Goal: Task Accomplishment & Management: Use online tool/utility

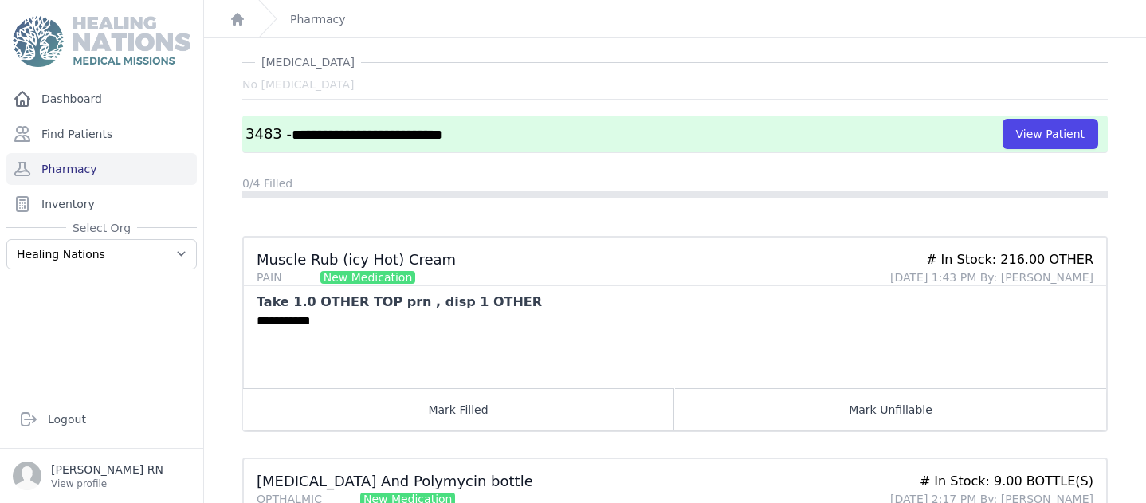
scroll to position [42, 0]
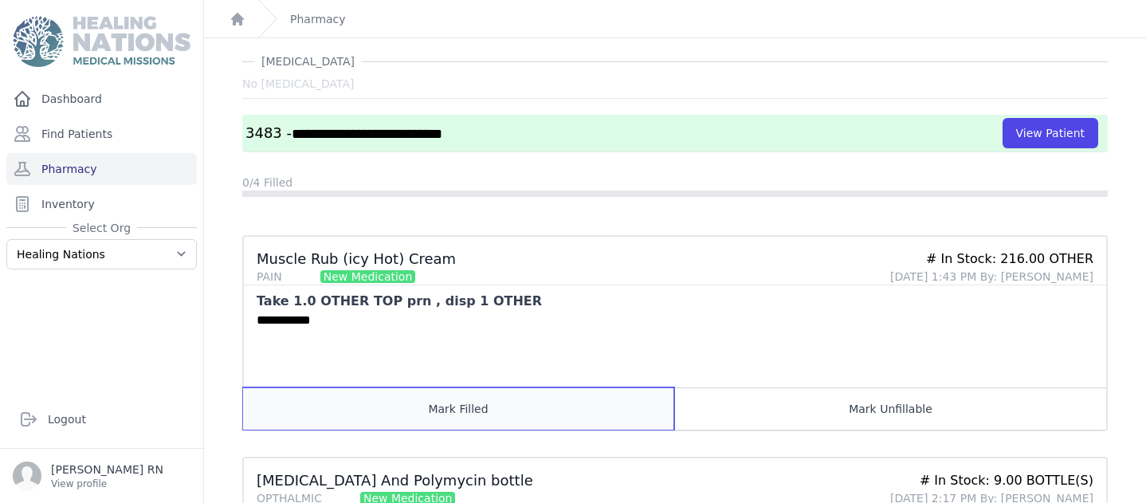
click at [439, 409] on button "Mark Filled" at bounding box center [458, 408] width 431 height 42
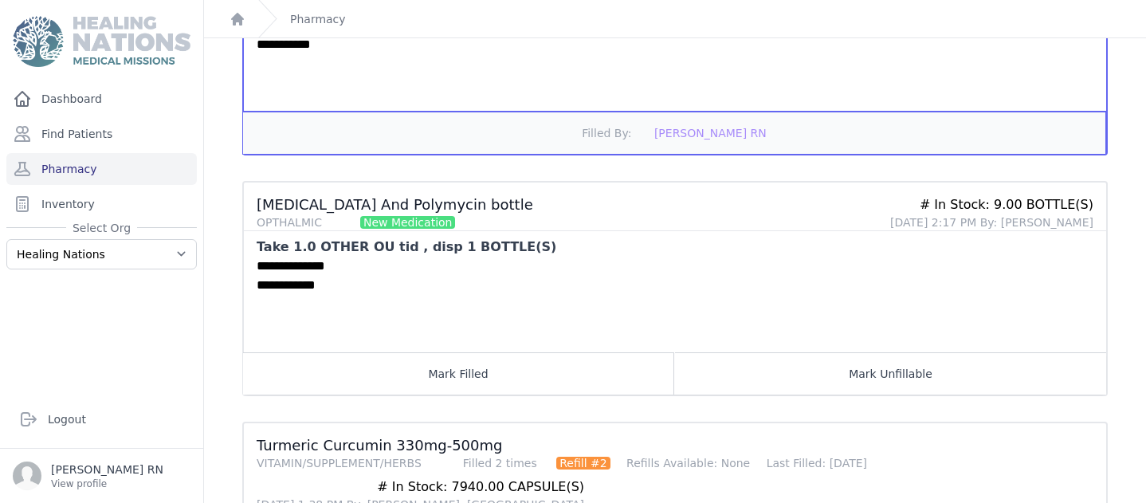
scroll to position [319, 0]
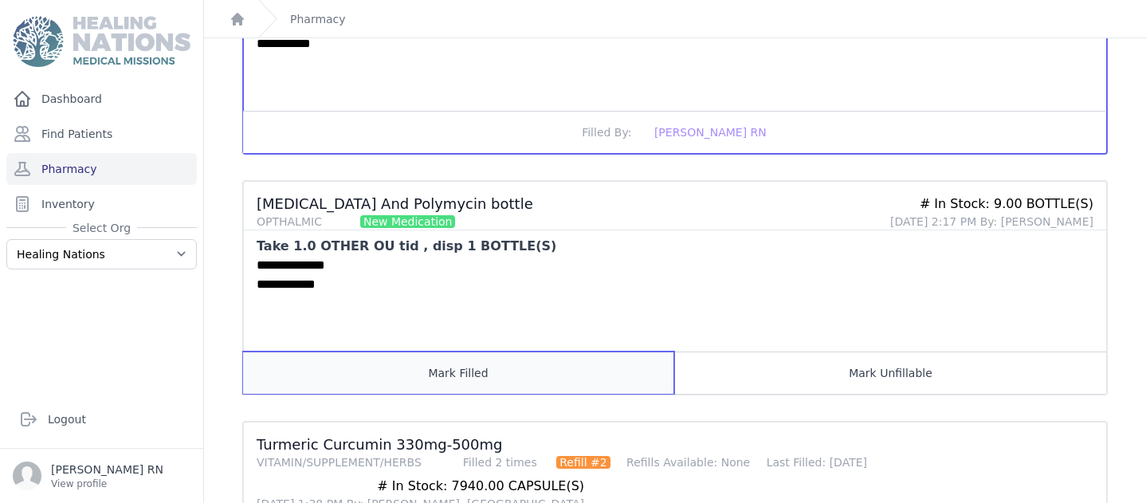
click at [459, 376] on button "Mark Filled" at bounding box center [458, 373] width 431 height 42
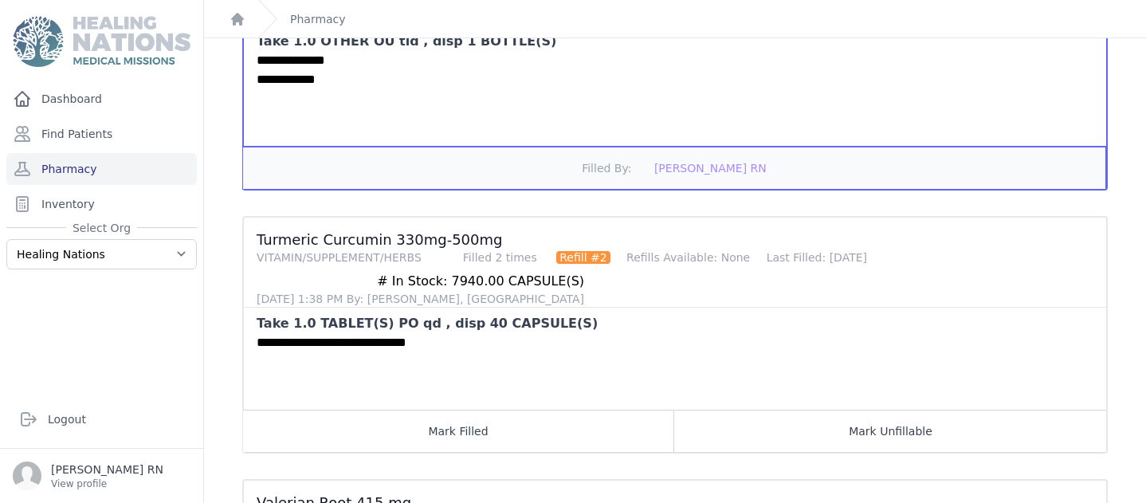
scroll to position [531, 0]
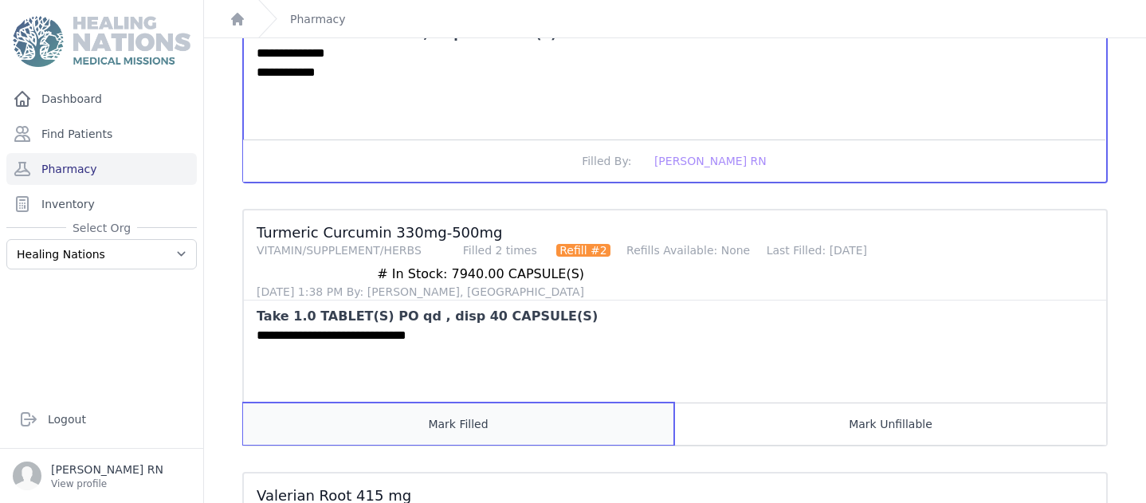
click at [475, 419] on button "Mark Filled" at bounding box center [458, 424] width 431 height 42
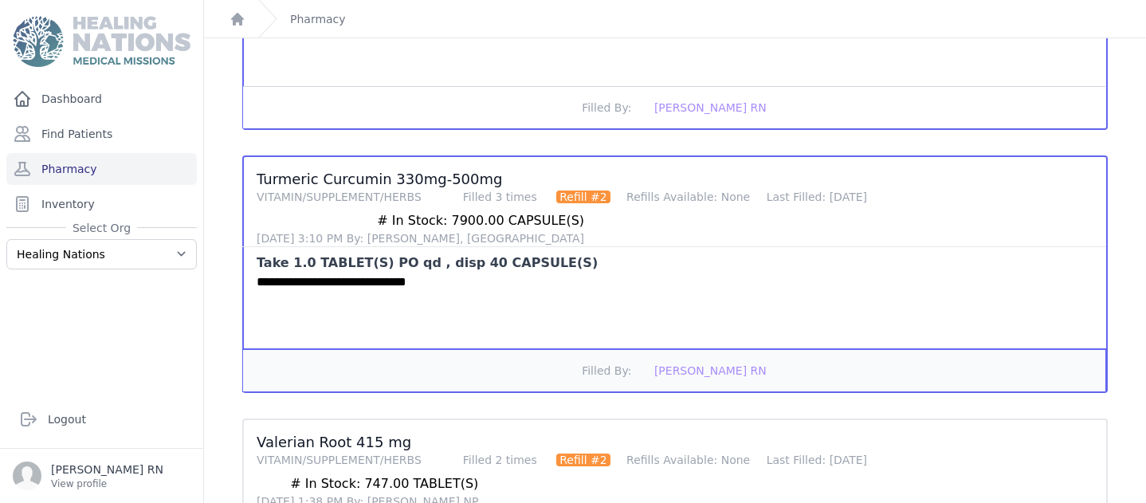
scroll to position [734, 0]
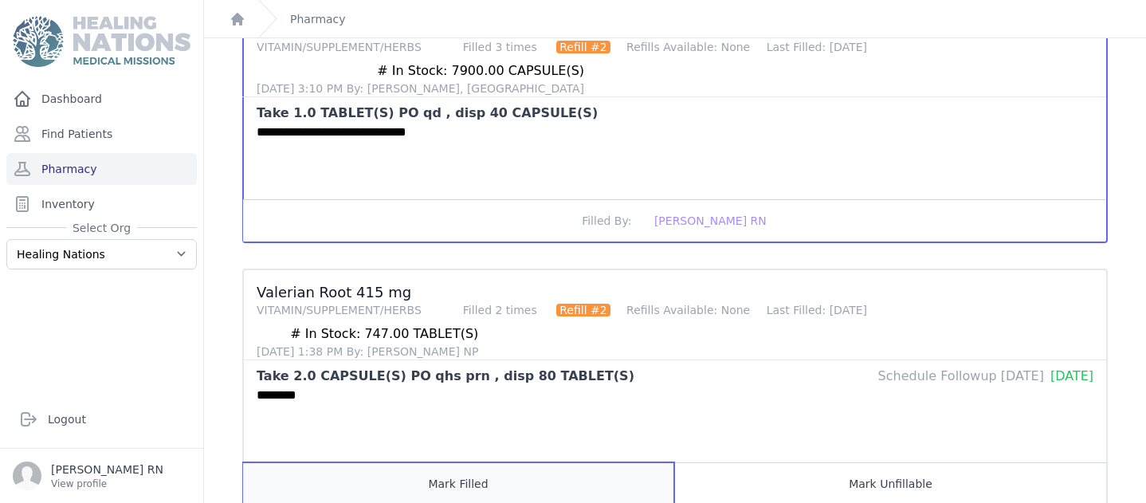
click at [479, 462] on button "Mark Filled" at bounding box center [458, 483] width 431 height 42
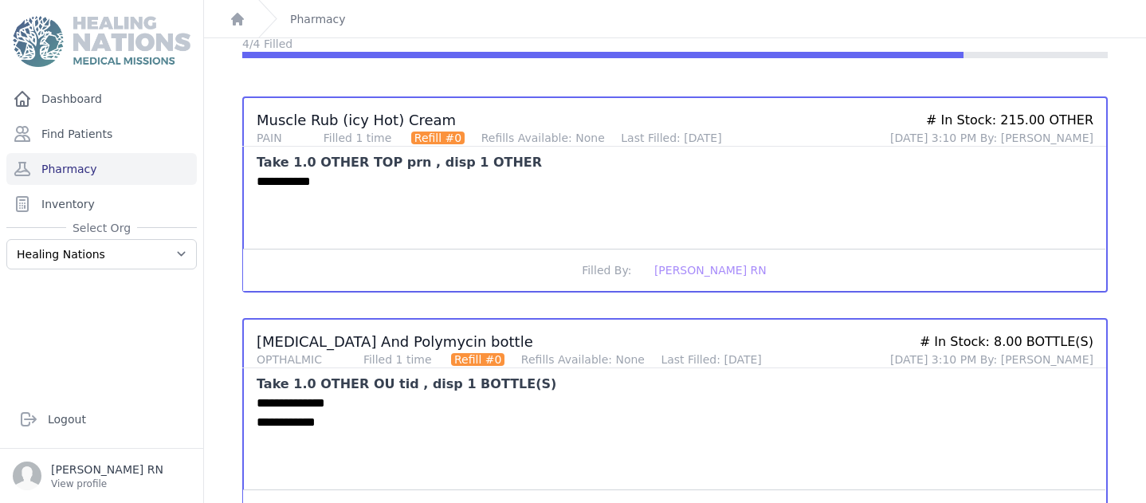
scroll to position [0, 0]
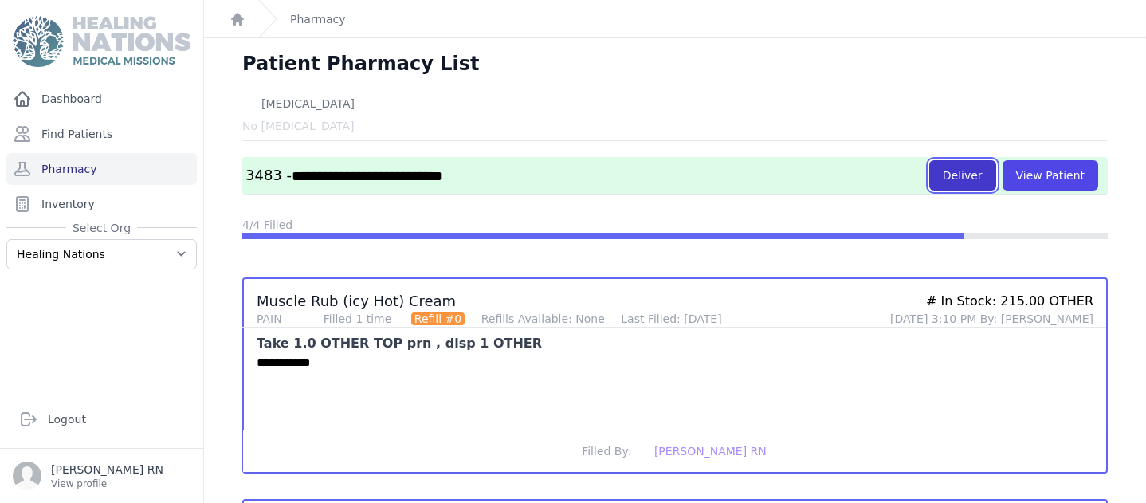
click at [972, 174] on button "Deliver" at bounding box center [962, 175] width 67 height 30
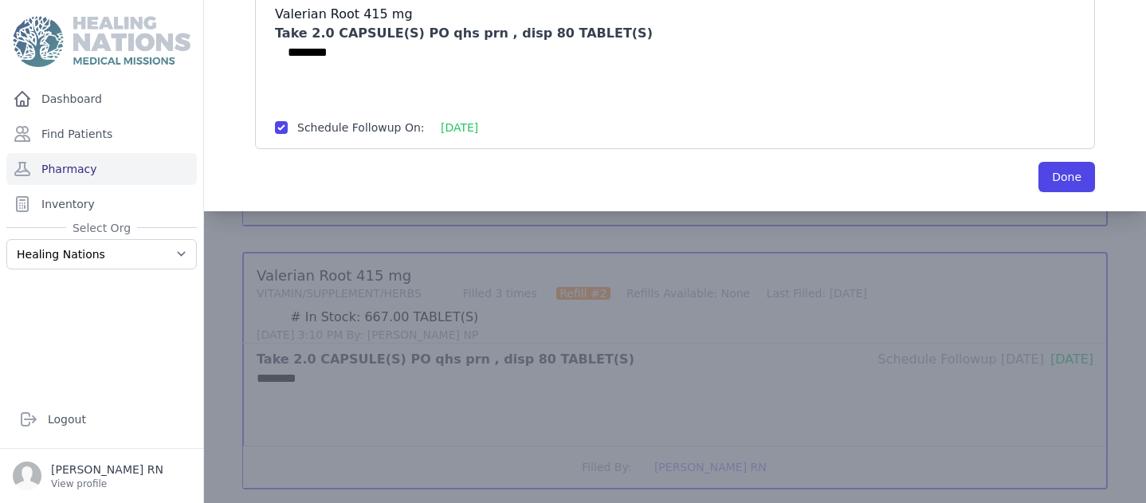
scroll to position [752, 0]
click at [1072, 173] on button "Done" at bounding box center [1067, 176] width 57 height 30
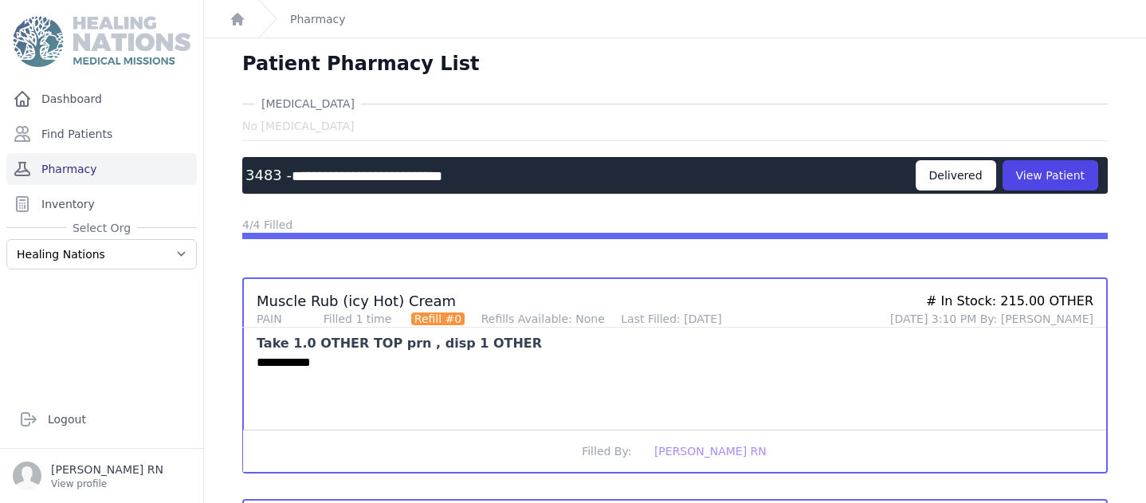
click at [84, 167] on link "Pharmacy" at bounding box center [101, 169] width 191 height 32
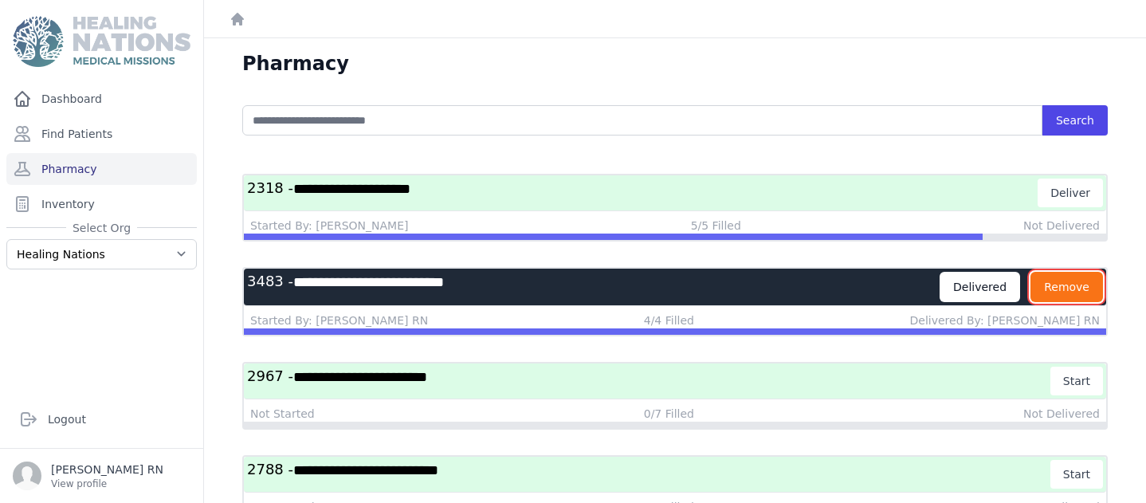
click at [1077, 286] on button "Remove" at bounding box center [1067, 287] width 73 height 30
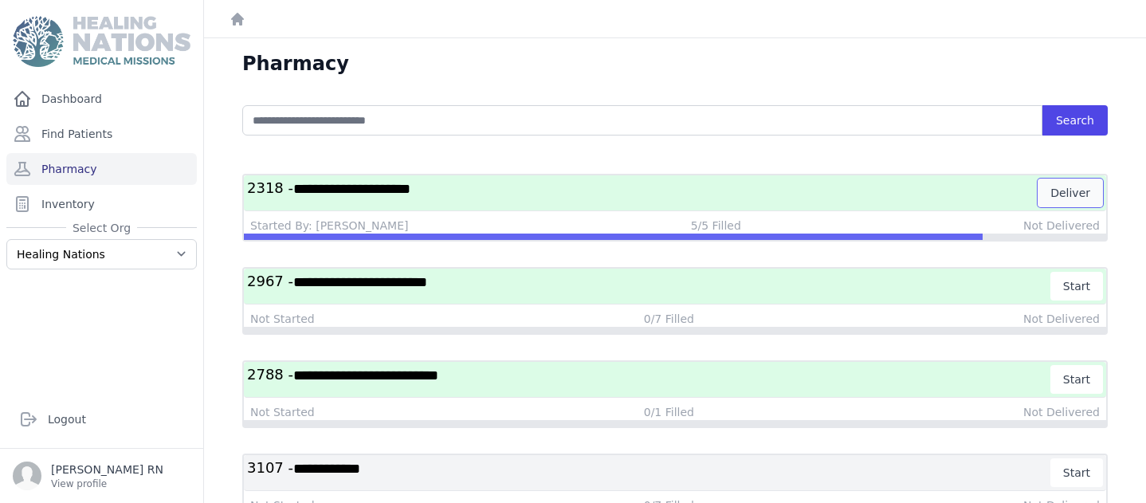
click at [1075, 190] on button "Deliver" at bounding box center [1070, 193] width 65 height 29
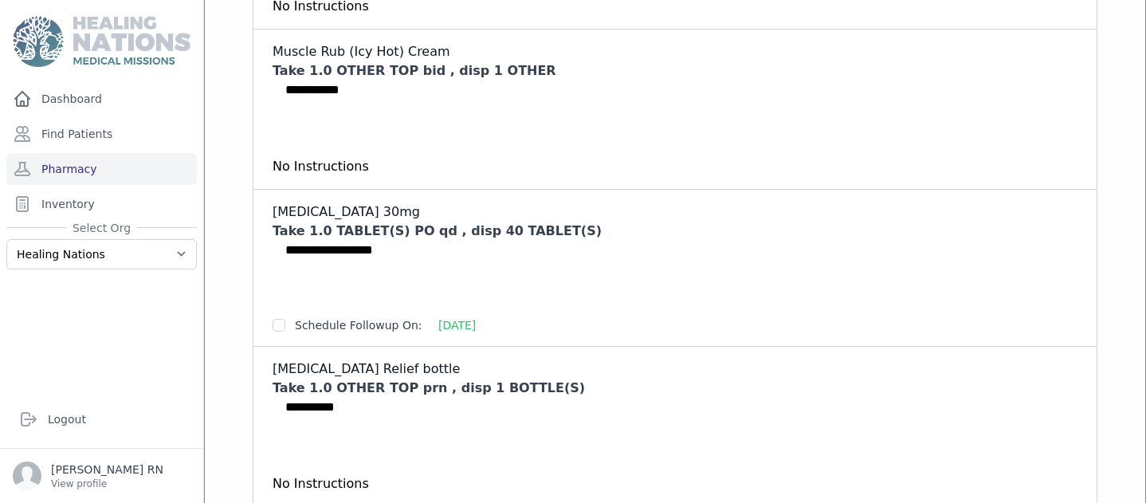
scroll to position [544, 0]
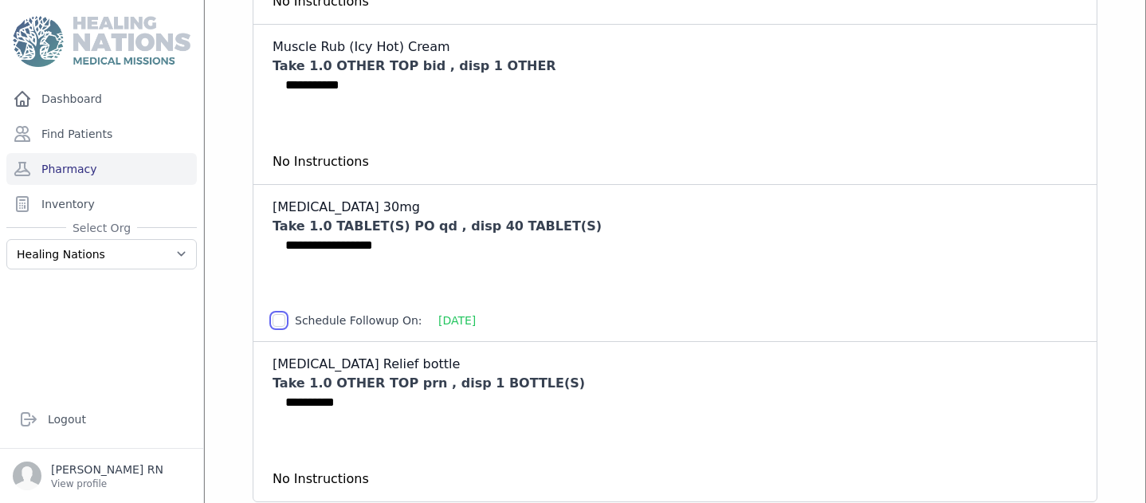
click at [277, 320] on input "checkbox" at bounding box center [279, 320] width 13 height 13
checkbox input "true"
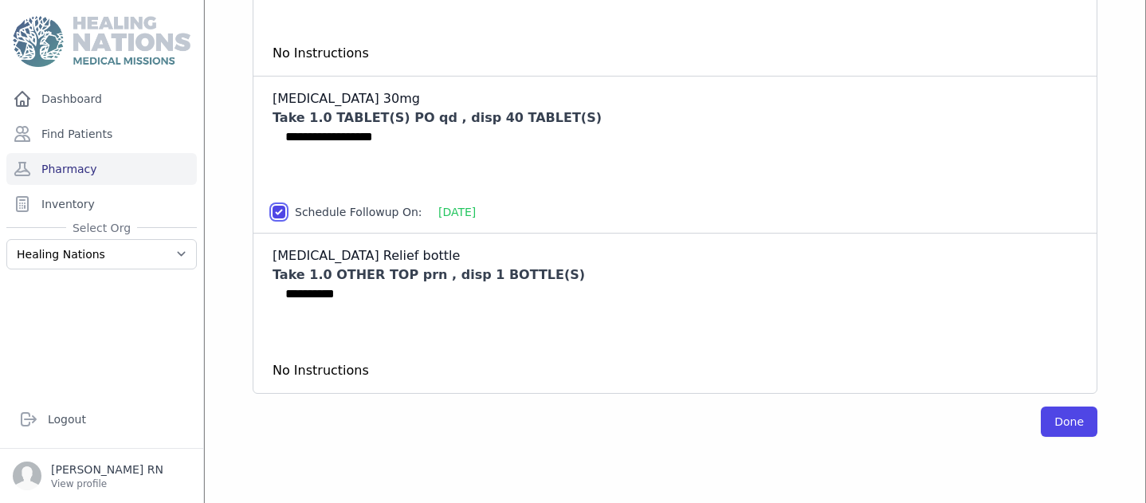
scroll to position [654, 0]
click at [1076, 417] on button "Done" at bounding box center [1069, 421] width 57 height 30
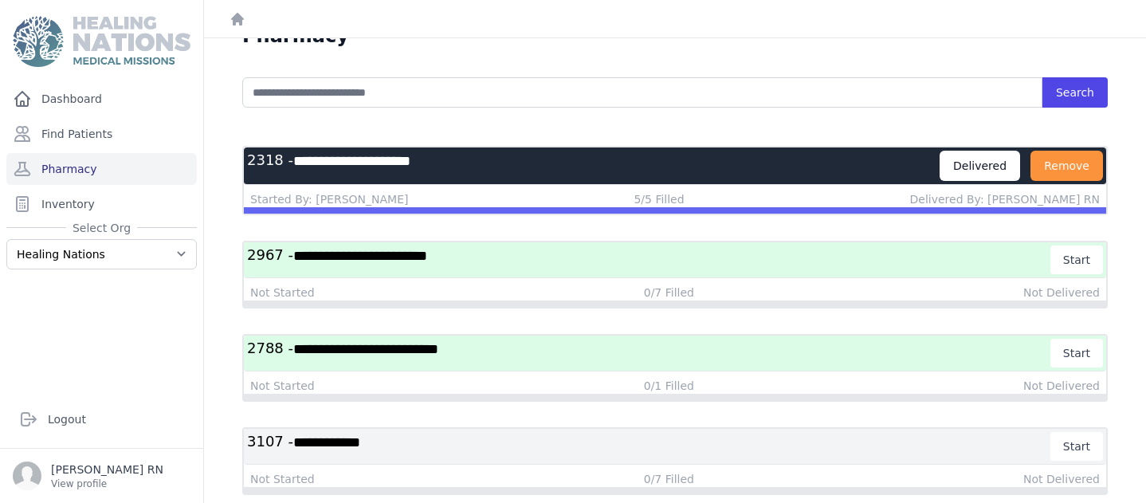
scroll to position [0, 0]
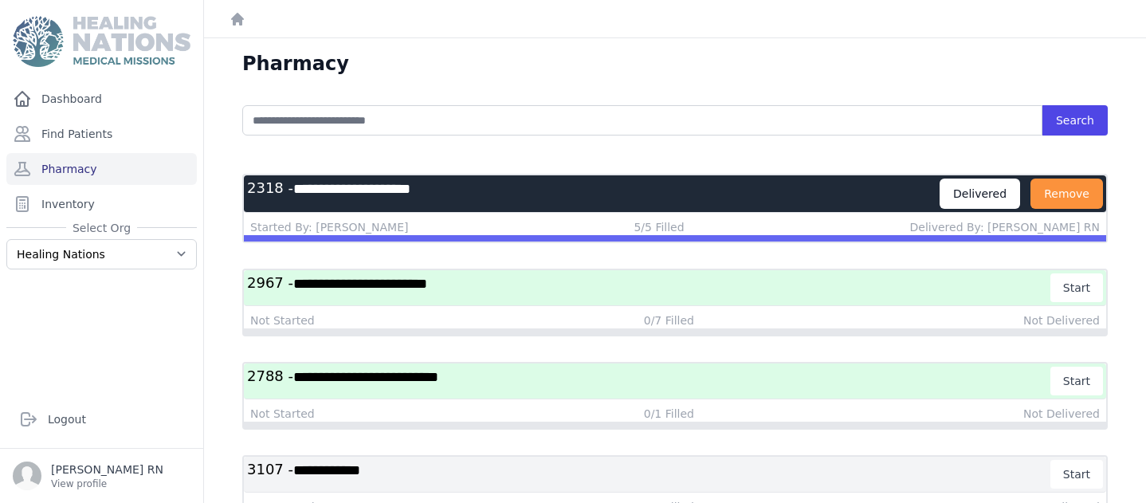
click at [973, 194] on div "Delivered" at bounding box center [980, 194] width 81 height 30
click at [1002, 193] on div "Delivered" at bounding box center [980, 194] width 81 height 30
click at [971, 195] on div "Delivered" at bounding box center [980, 194] width 81 height 30
click at [1051, 193] on button "Remove" at bounding box center [1067, 194] width 73 height 30
